Goal: Information Seeking & Learning: Learn about a topic

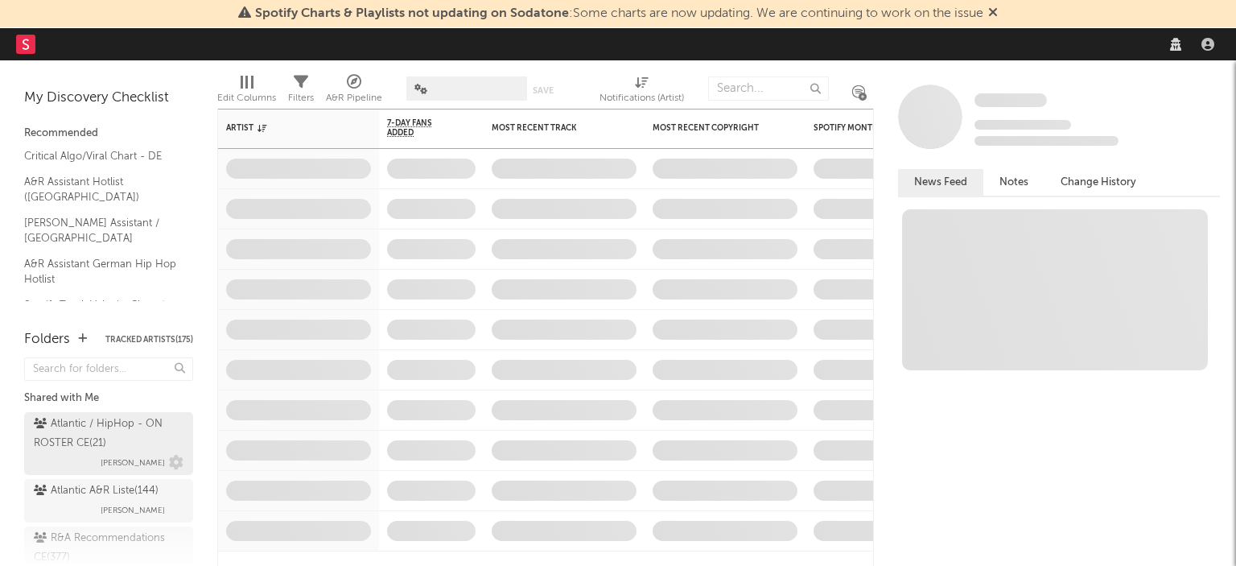
click at [80, 419] on div "Atlantic / HipHop - ON ROSTER CE ( 21 )" at bounding box center [107, 434] width 146 height 39
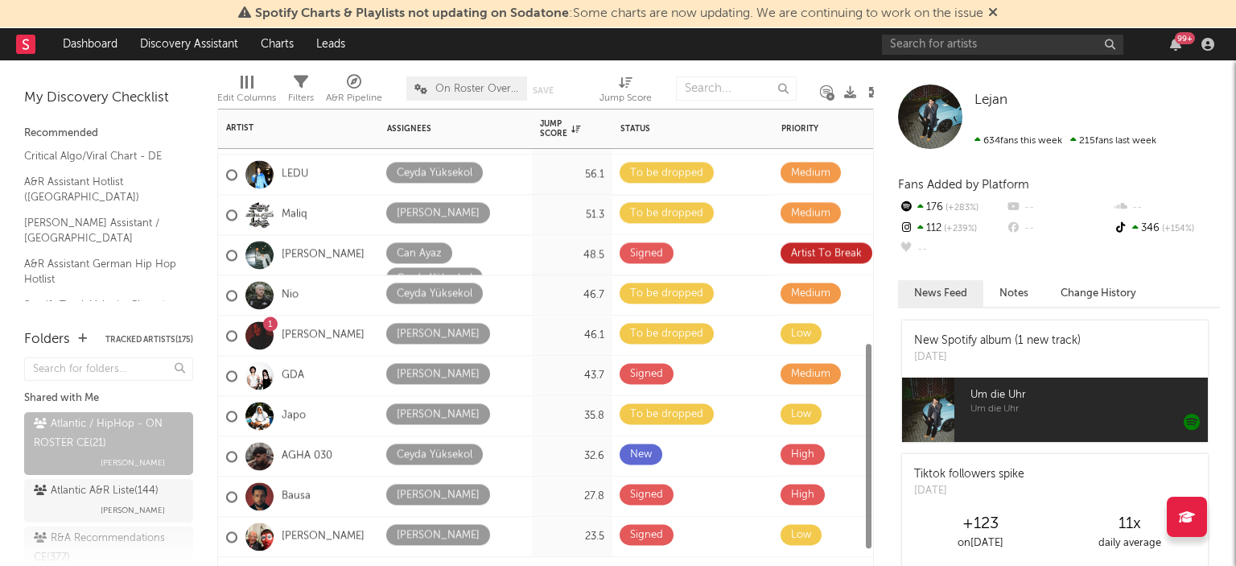
click at [338, 324] on div "1 [PERSON_NAME]" at bounding box center [298, 336] width 161 height 40
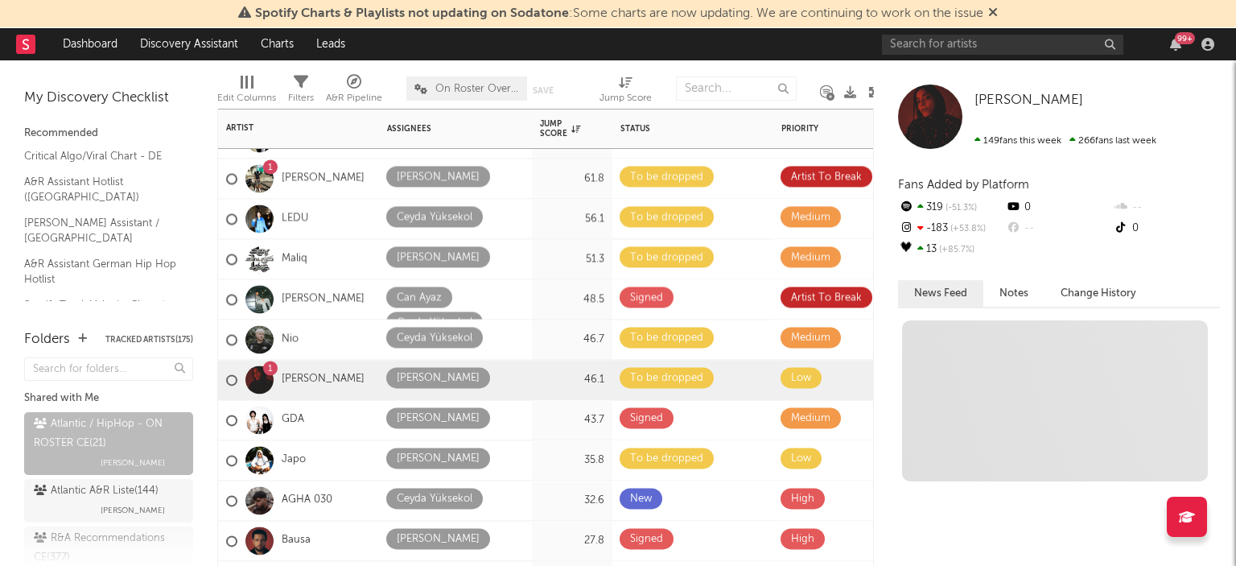
click at [338, 324] on div "Nio" at bounding box center [298, 340] width 161 height 40
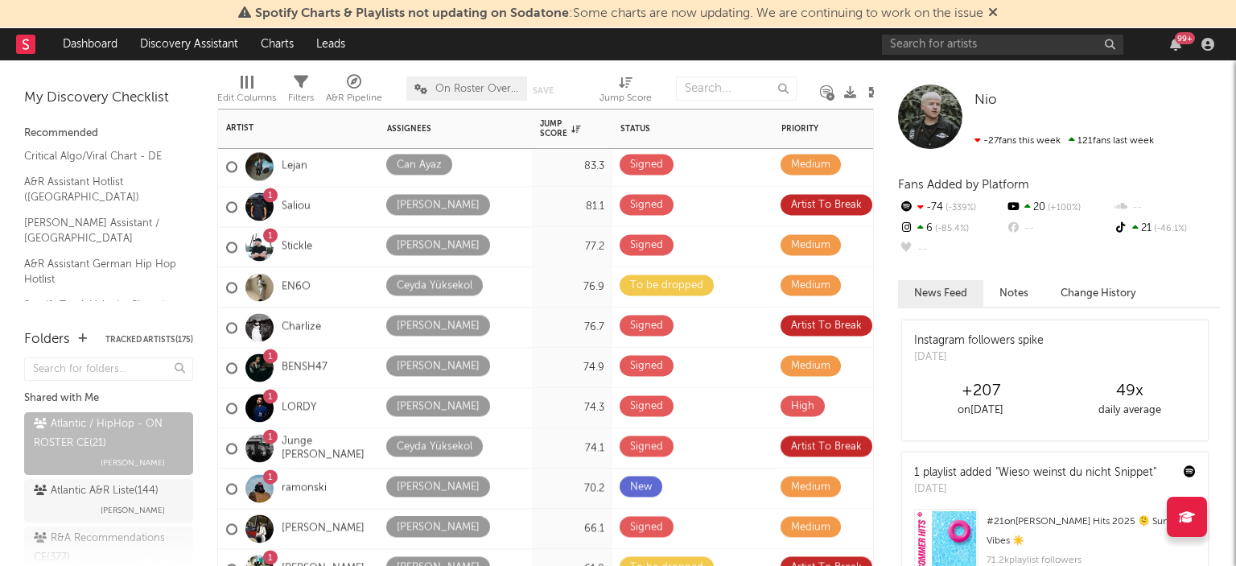
click at [341, 394] on div "1 LORDY" at bounding box center [298, 408] width 161 height 40
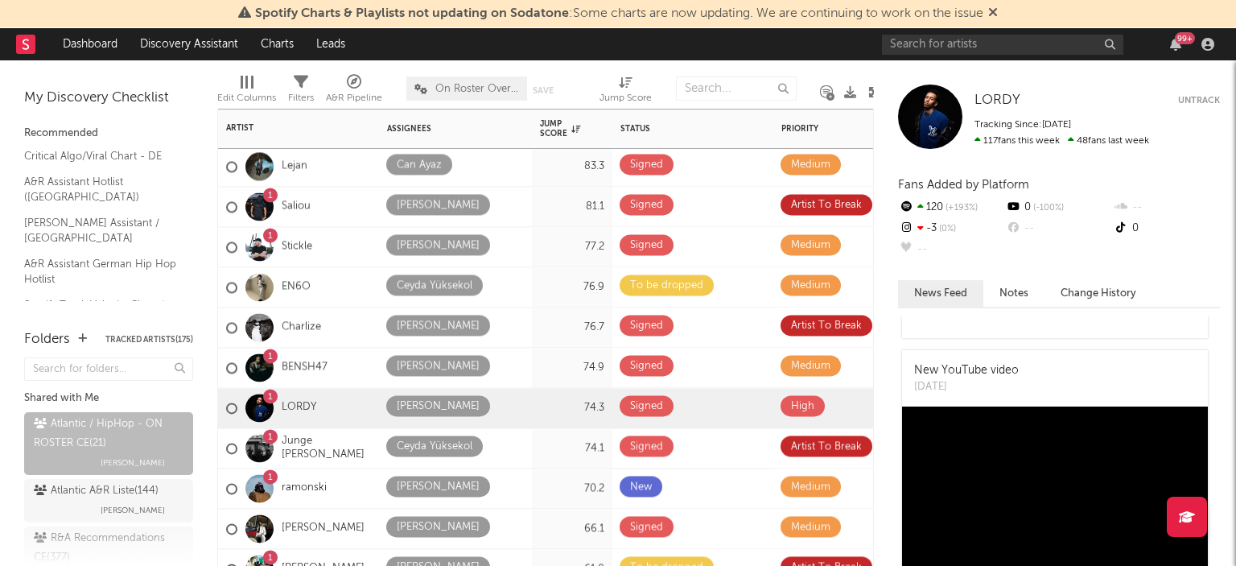
scroll to position [101, 0]
click at [322, 430] on div "1 Junge [PERSON_NAME]" at bounding box center [298, 448] width 145 height 47
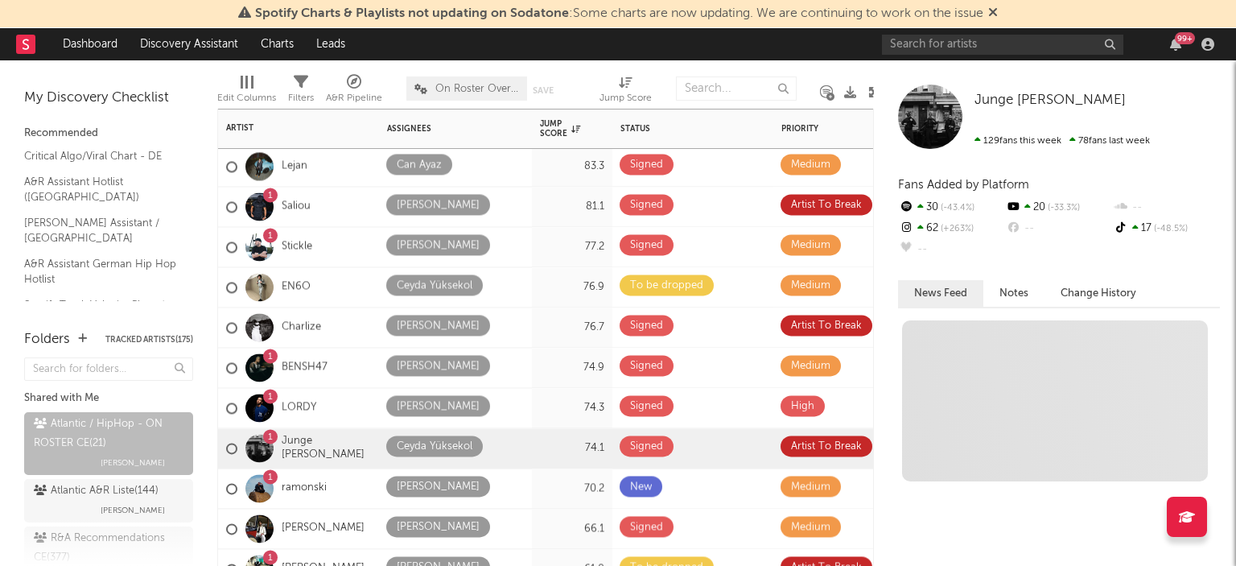
scroll to position [0, 0]
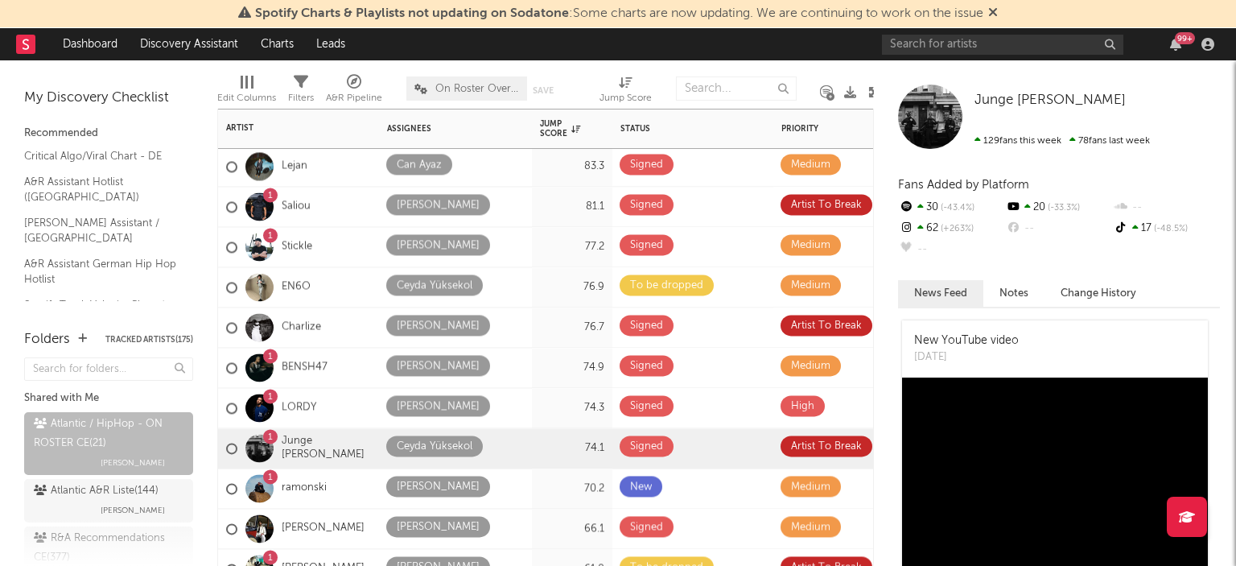
click at [361, 378] on div "1 BENSH47" at bounding box center [298, 368] width 161 height 40
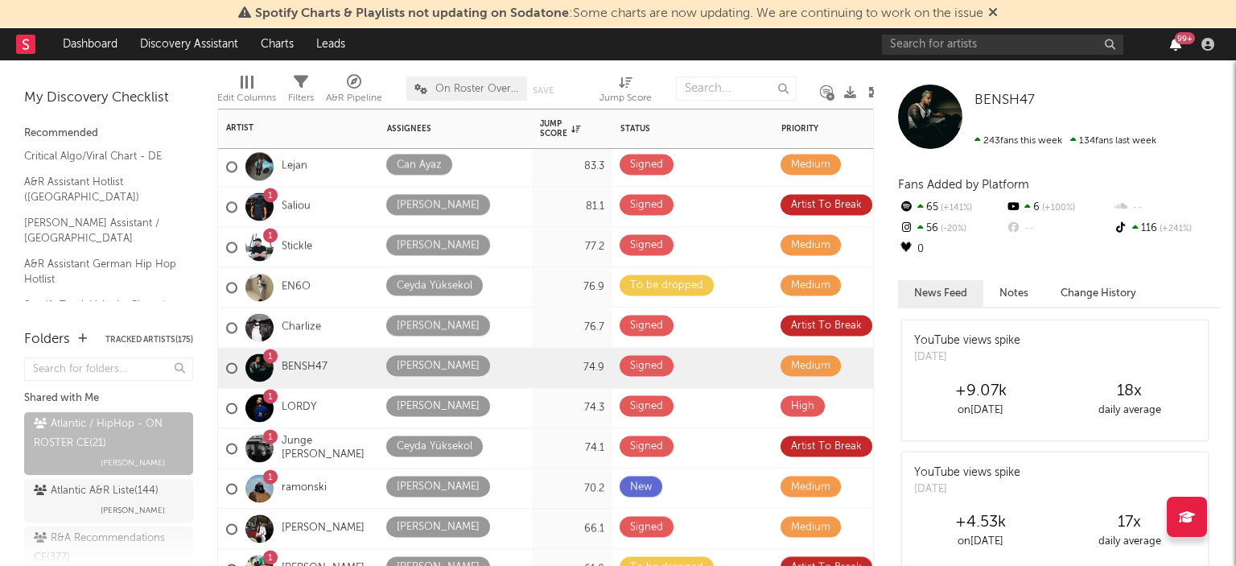
click at [1178, 44] on icon "button" at bounding box center [1175, 44] width 11 height 13
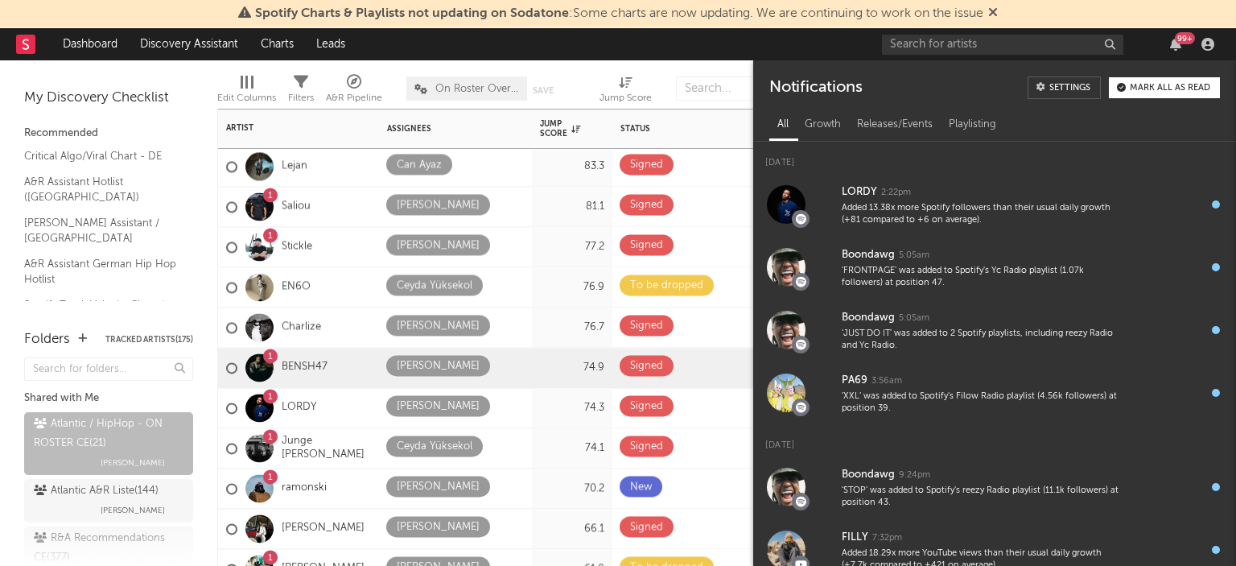
click at [1183, 93] on button "Mark all as read" at bounding box center [1164, 87] width 111 height 21
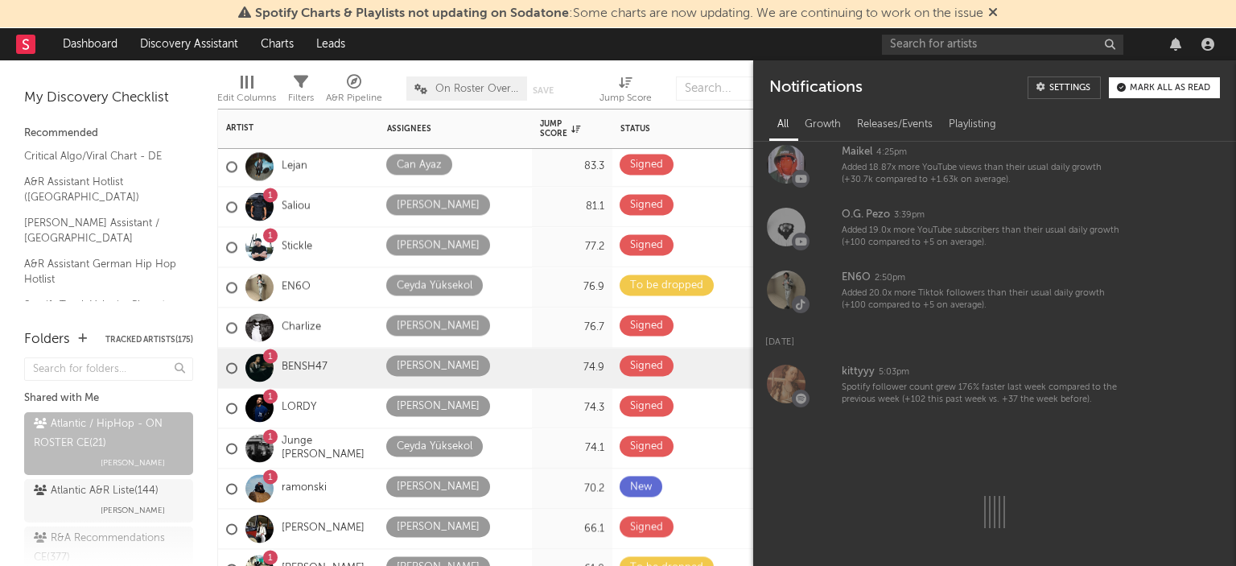
scroll to position [857, 0]
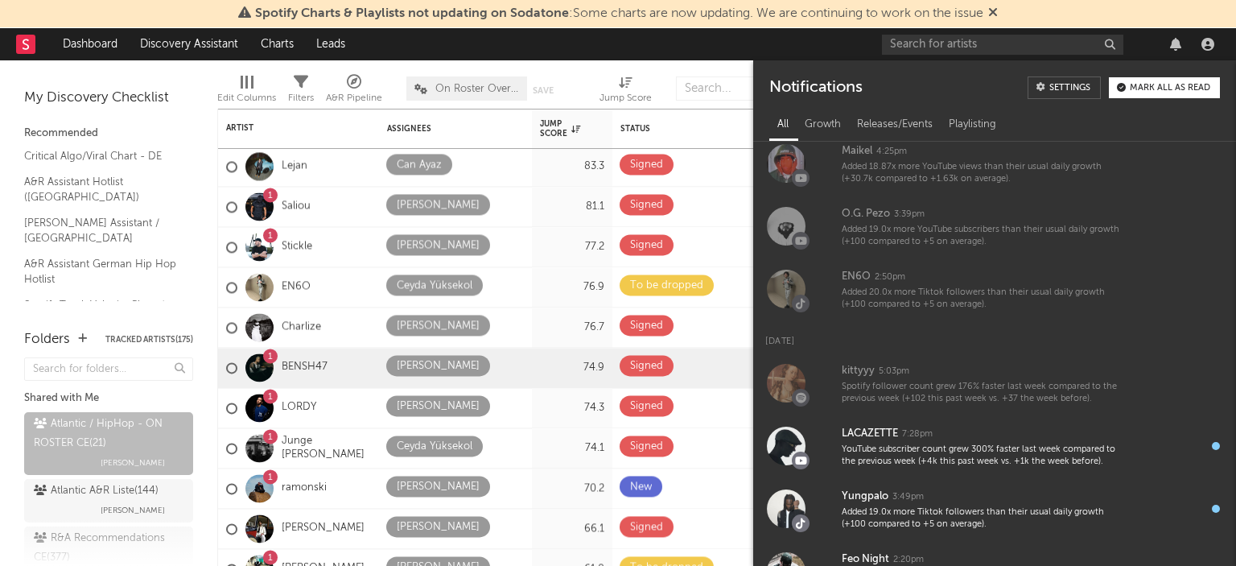
click at [1147, 105] on div "All Growth Releases/Events Playlisting" at bounding box center [994, 122] width 483 height 39
click at [1144, 80] on button "Mark all as read" at bounding box center [1164, 87] width 111 height 21
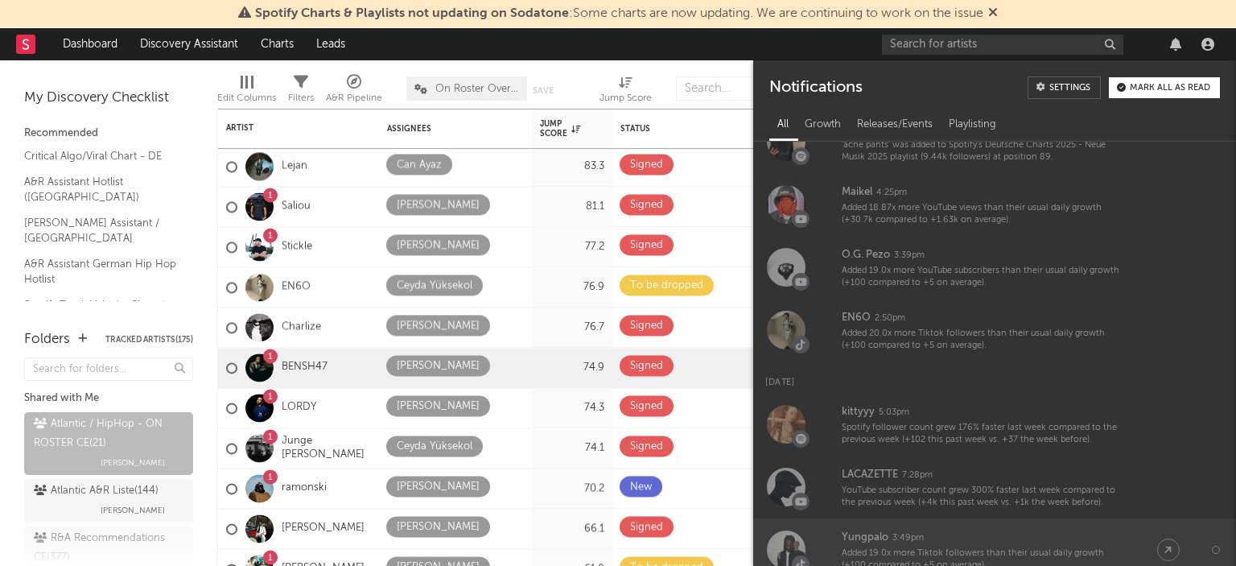
scroll to position [759, 0]
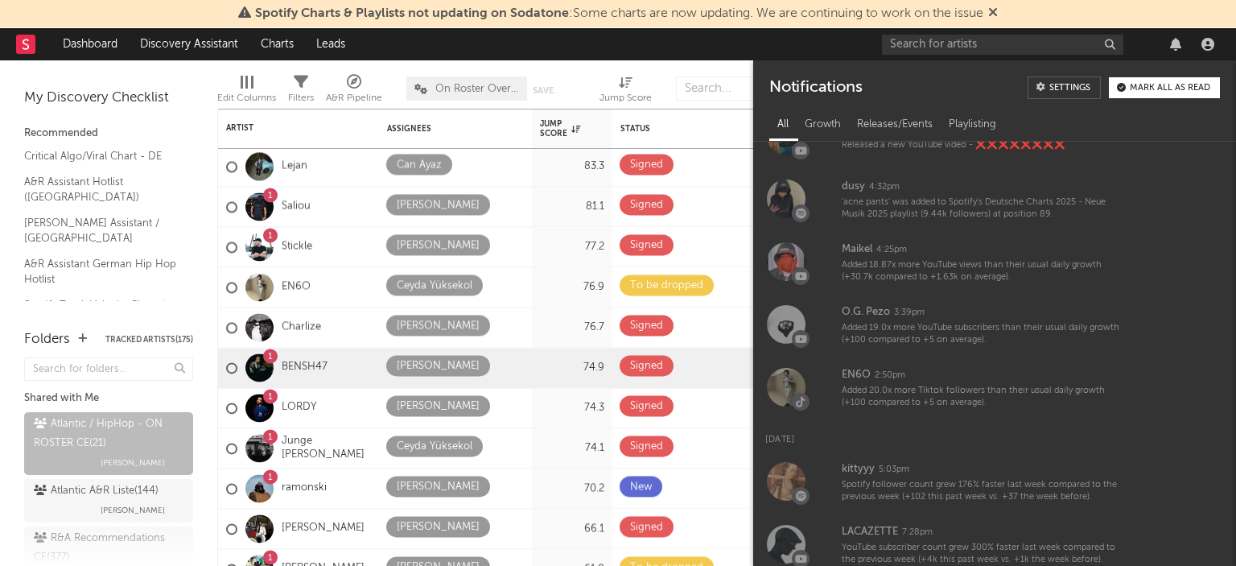
click at [1153, 89] on div "Mark all as read" at bounding box center [1170, 88] width 80 height 9
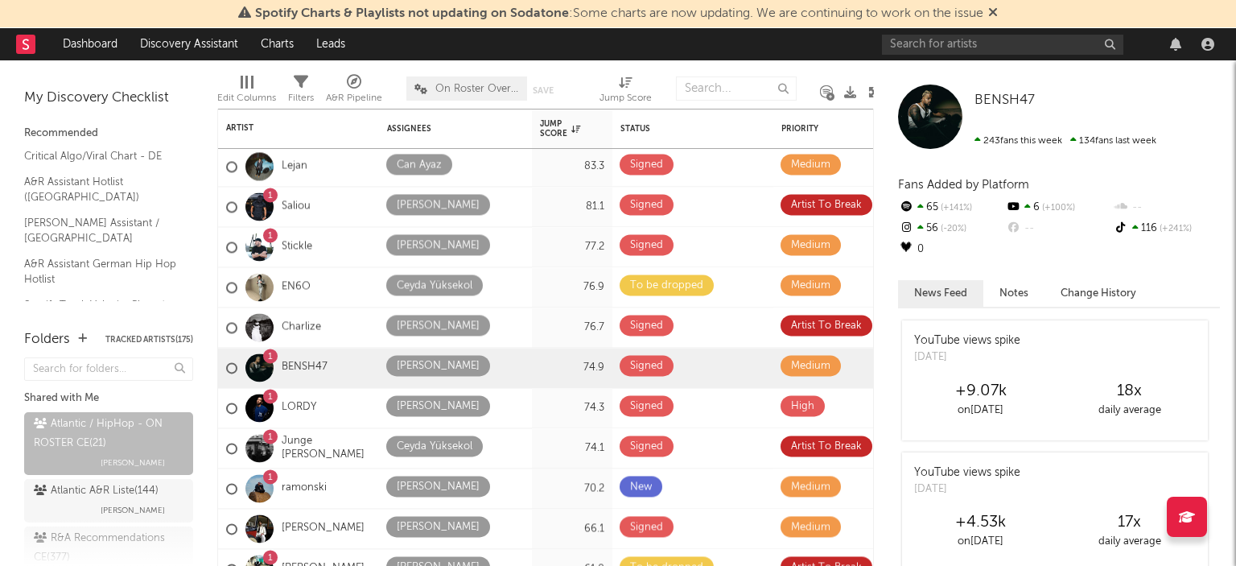
click at [702, 72] on div at bounding box center [736, 88] width 121 height 40
